Goal: Transaction & Acquisition: Download file/media

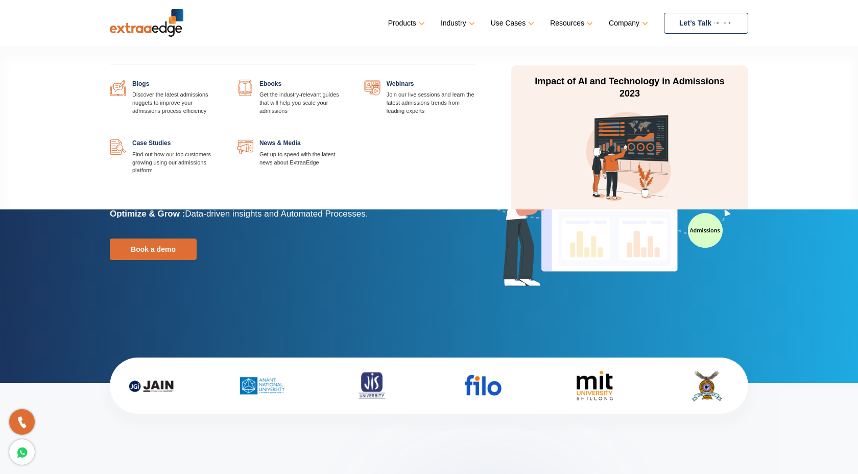
click at [349, 80] on link at bounding box center [349, 80] width 0 height 0
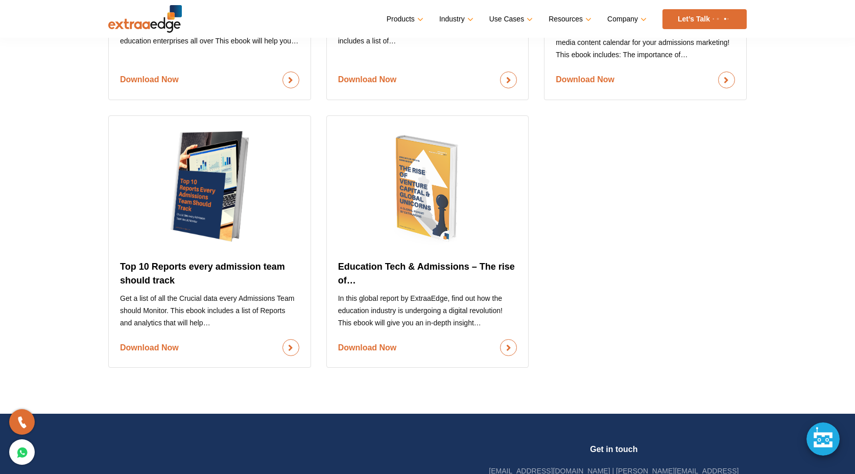
scroll to position [1094, 0]
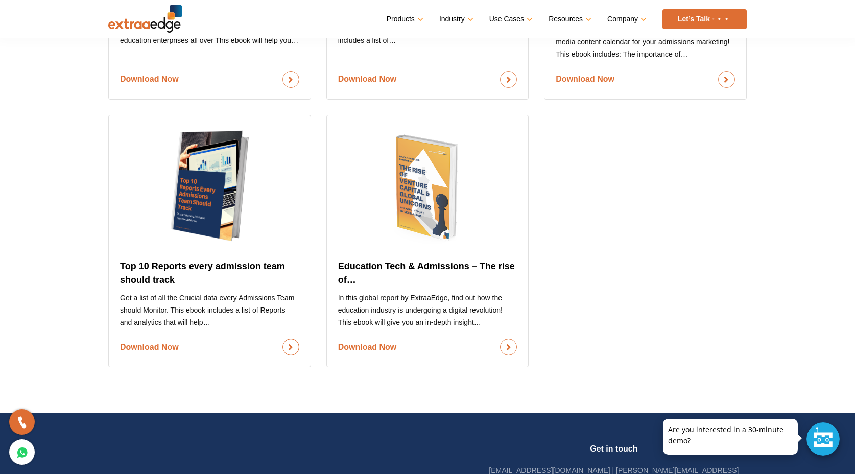
click at [255, 339] on link "Download Now" at bounding box center [209, 347] width 179 height 17
